Goal: Book appointment/travel/reservation

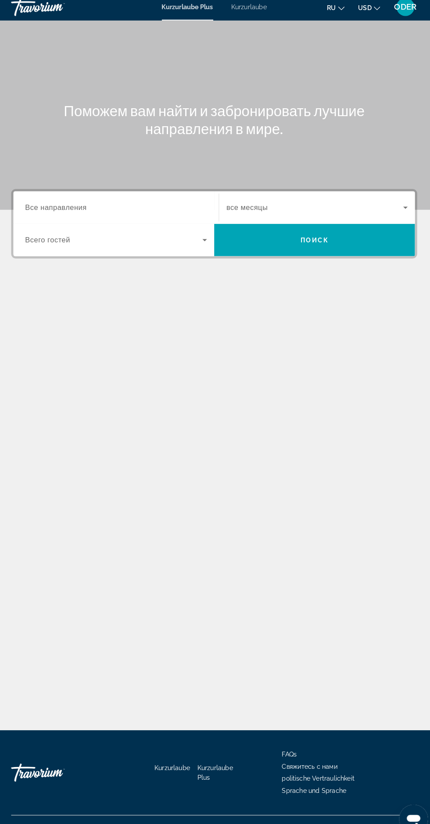
click at [326, 205] on span "Such-Widget" at bounding box center [313, 208] width 172 height 11
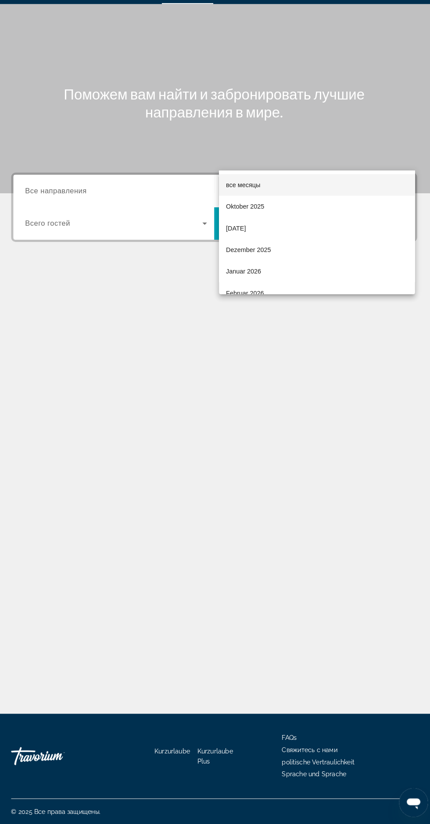
scroll to position [58, 0]
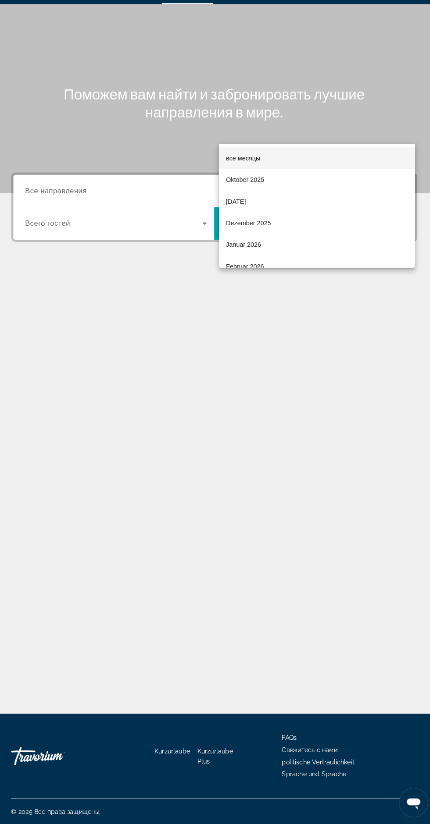
click at [272, 203] on mat-option "Oktober 2025" at bounding box center [315, 197] width 190 height 21
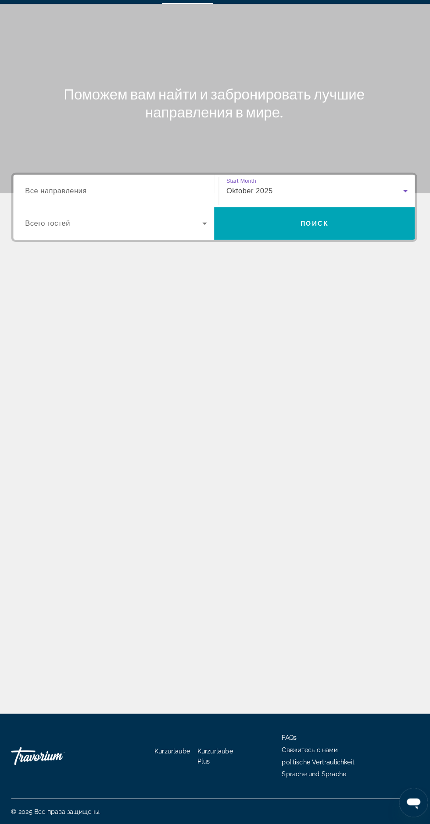
click at [175, 235] on span "Such-Widget" at bounding box center [117, 240] width 172 height 11
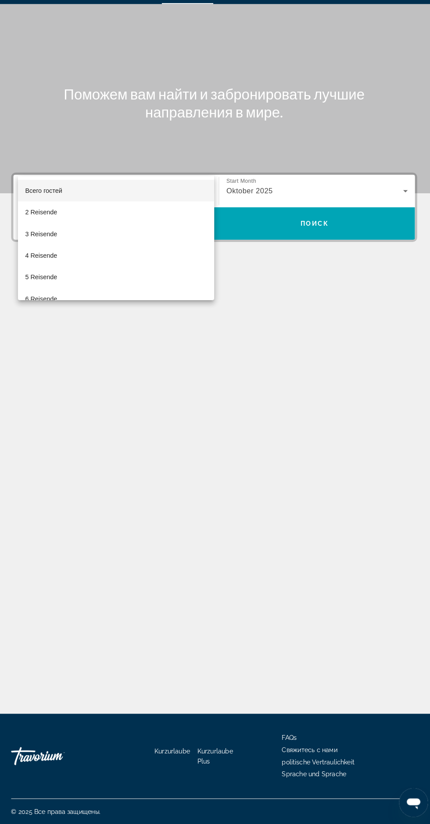
click at [68, 271] on mat-option "4 Reisende" at bounding box center [119, 270] width 191 height 21
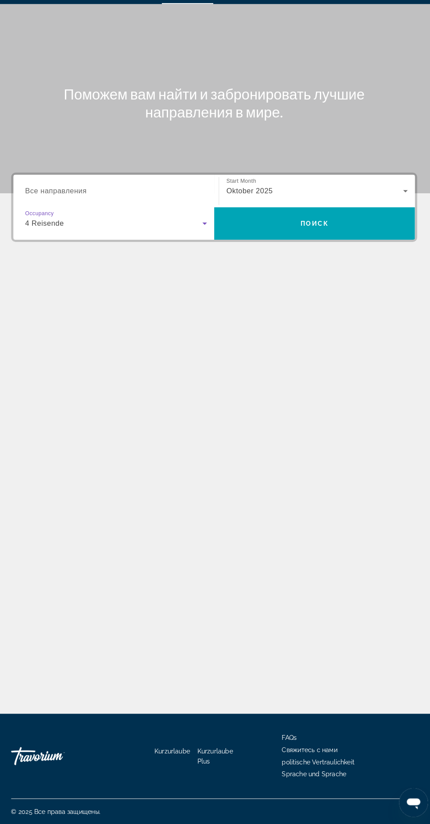
click at [120, 203] on input "Destination Все направления" at bounding box center [119, 208] width 177 height 11
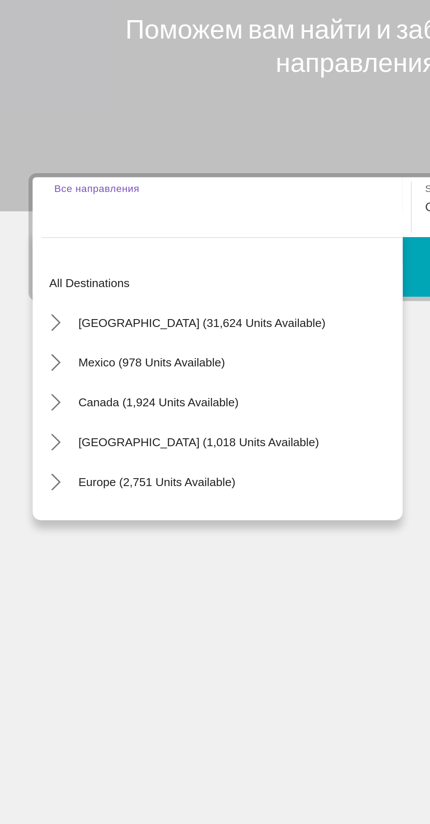
click at [110, 203] on input "Destination Все направления" at bounding box center [119, 208] width 177 height 11
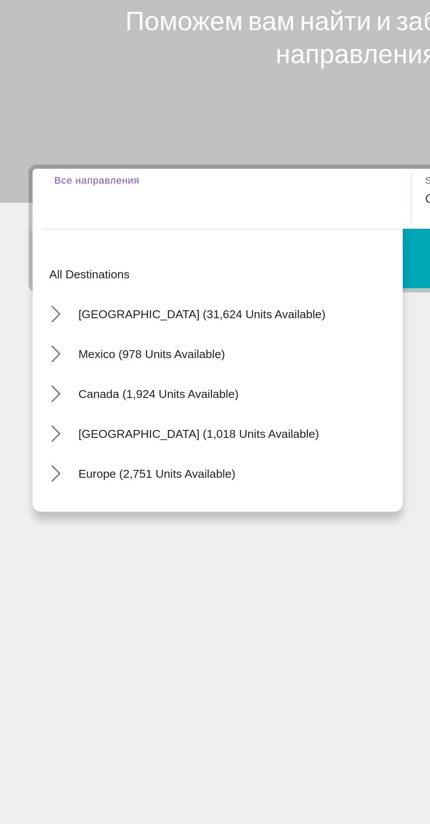
click at [102, 203] on input "Destination Все направления" at bounding box center [119, 208] width 177 height 11
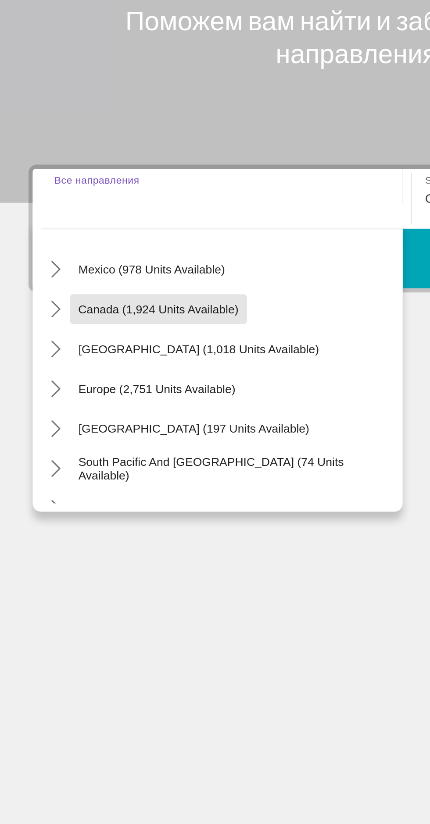
scroll to position [48, 0]
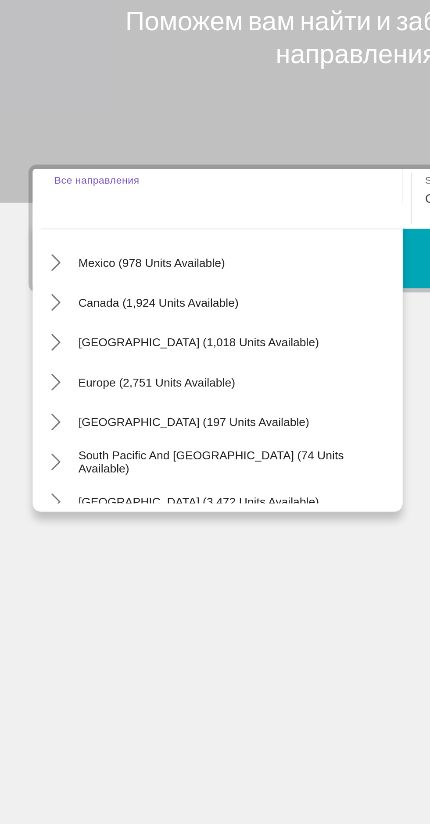
click at [107, 295] on span "Select destination: Europe (2,751 units available)" at bounding box center [85, 305] width 92 height 21
type input "**********"
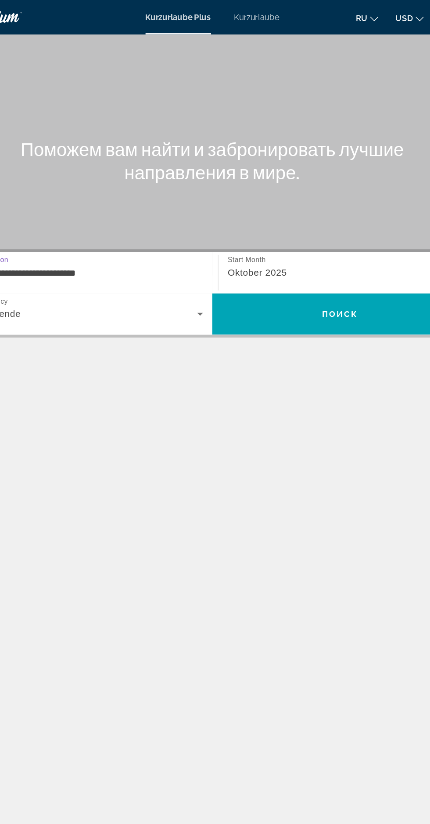
scroll to position [26, 0]
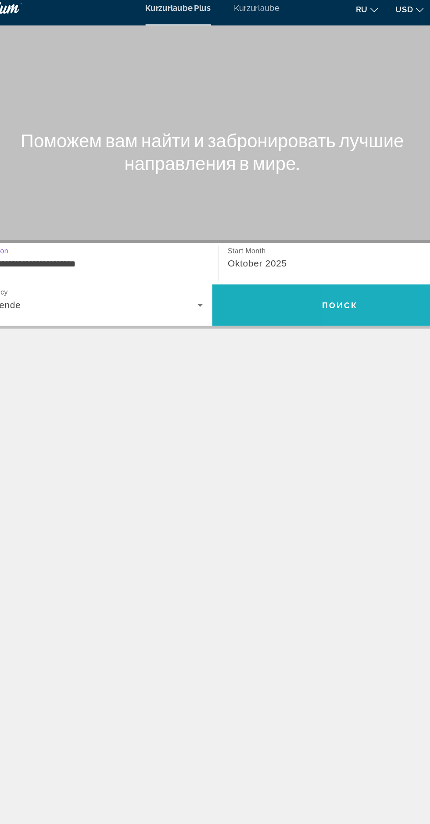
click at [328, 229] on span "Suchen" at bounding box center [312, 239] width 195 height 21
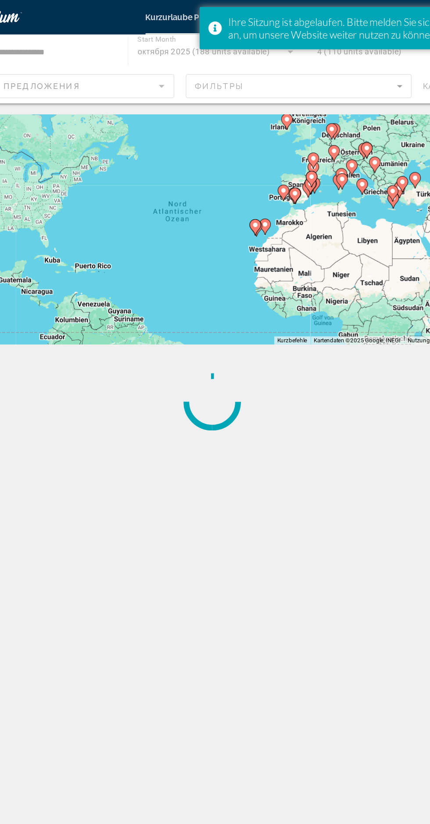
scroll to position [2, 0]
